Goal: Book appointment/travel/reservation

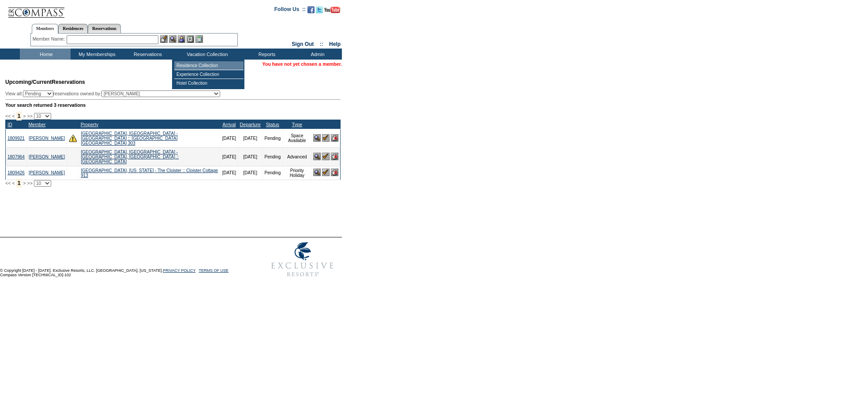
click at [197, 65] on td "Residence Collection" at bounding box center [208, 65] width 69 height 9
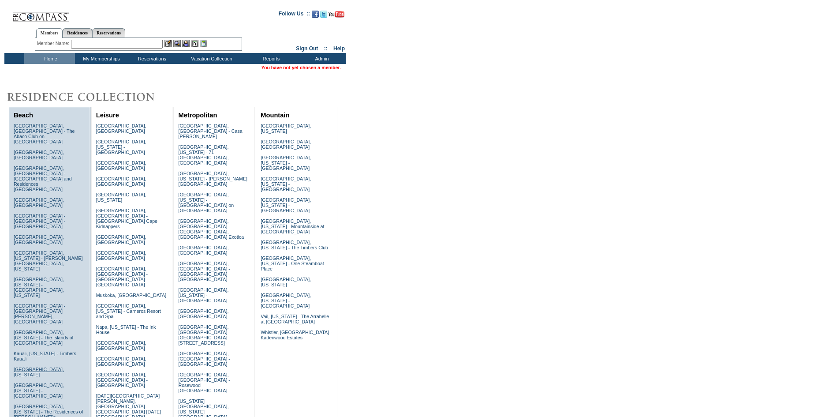
drag, startPoint x: 24, startPoint y: 299, endPoint x: 24, endPoint y: 304, distance: 4.4
click at [24, 367] on link "Kiawah Island, South Carolina" at bounding box center [39, 372] width 50 height 11
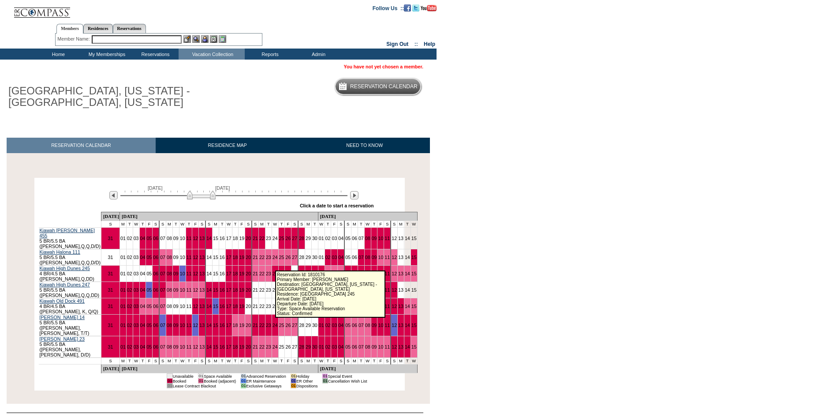
click at [279, 271] on link "25" at bounding box center [281, 273] width 5 height 5
